Goal: Find specific page/section: Find specific page/section

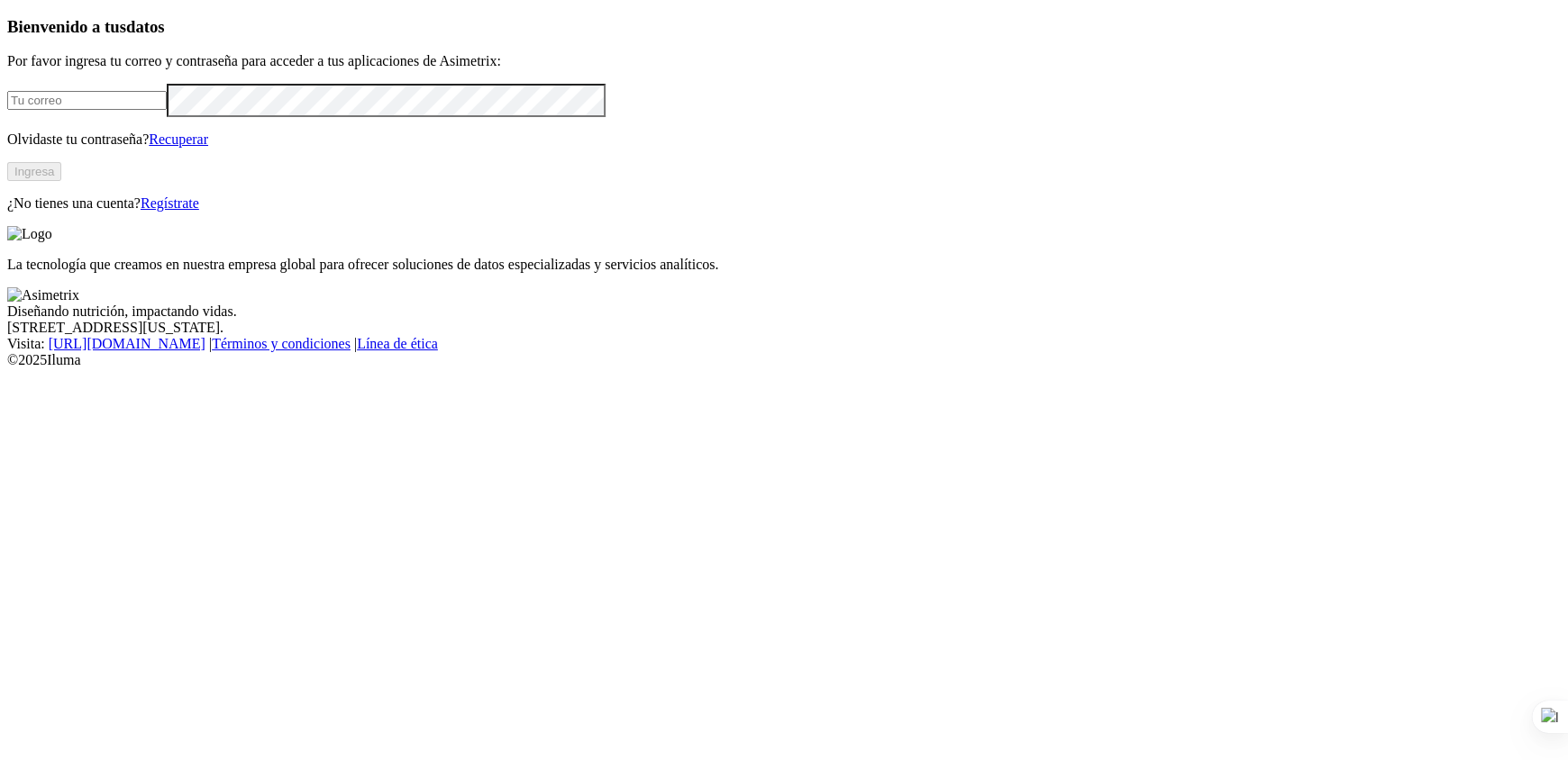
type input "[EMAIL_ADDRESS][PERSON_NAME][DOMAIN_NAME]"
click at [62, 181] on button "Ingresa" at bounding box center [34, 172] width 54 height 19
